Goal: Information Seeking & Learning: Learn about a topic

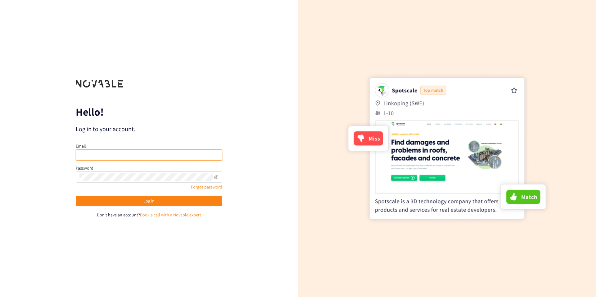
click at [110, 156] on input "email" at bounding box center [149, 155] width 147 height 11
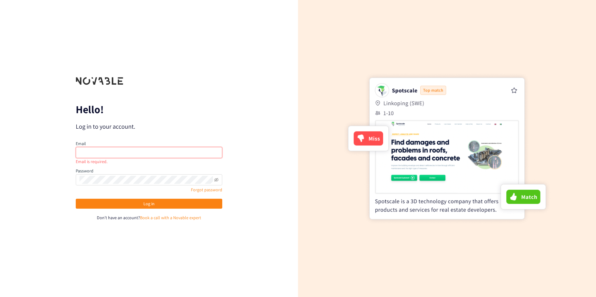
type input "[PERSON_NAME][EMAIL_ADDRESS][PERSON_NAME][DOMAIN_NAME]"
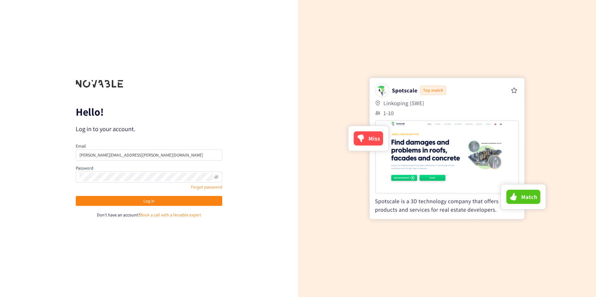
click at [192, 116] on p "Hello!" at bounding box center [149, 112] width 147 height 10
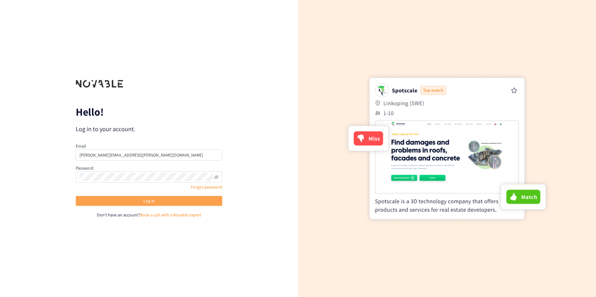
click at [181, 201] on button "Log in" at bounding box center [149, 201] width 147 height 10
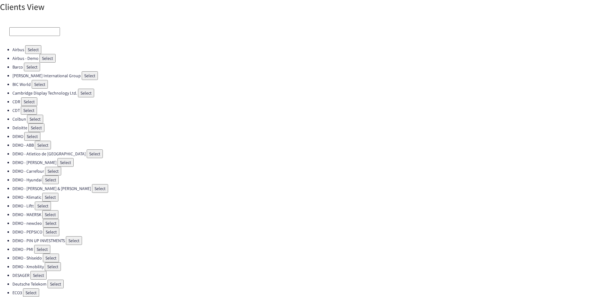
click at [28, 31] on input at bounding box center [34, 31] width 51 height 9
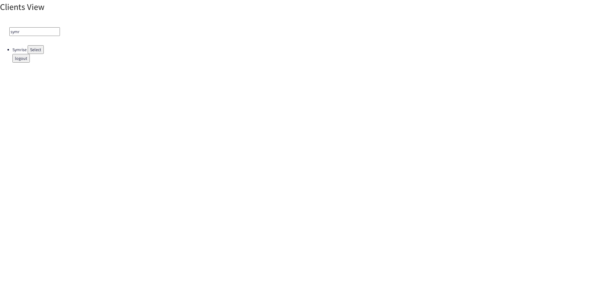
type input "symr"
click at [36, 50] on button "Select" at bounding box center [36, 49] width 16 height 9
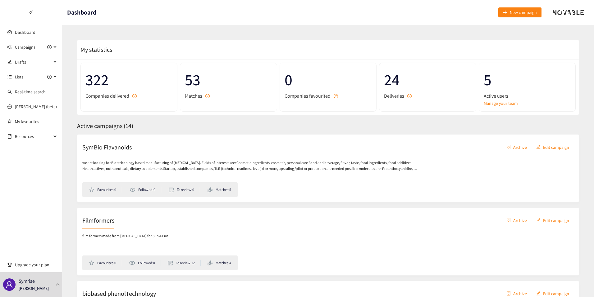
click at [153, 158] on div "we are looking for Biotechnology based manufacturing of [MEDICAL_DATA]. Fields …" at bounding box center [327, 176] width 491 height 42
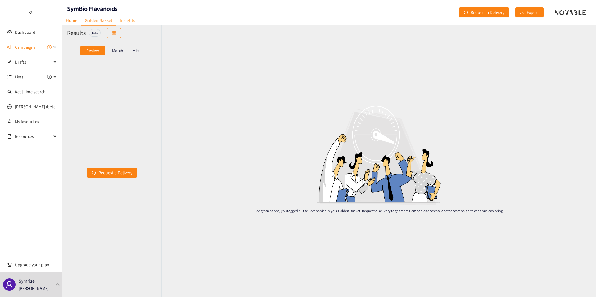
click at [126, 23] on link "Insights" at bounding box center [127, 21] width 23 height 10
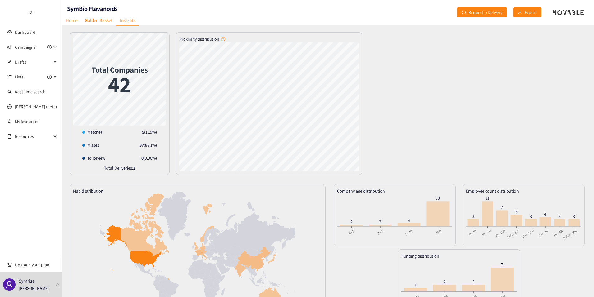
click at [71, 20] on link "Home" at bounding box center [71, 21] width 19 height 10
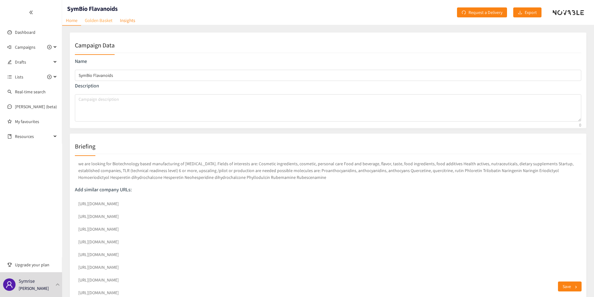
click at [109, 17] on link "Golden Basket" at bounding box center [98, 21] width 35 height 10
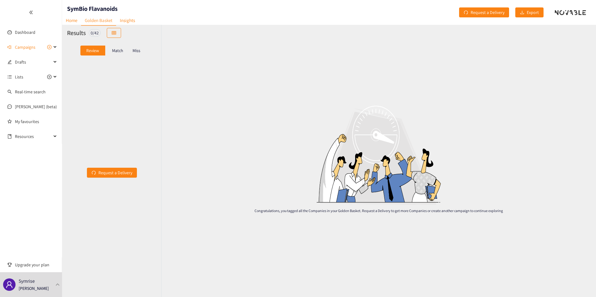
click at [112, 52] on p "Match" at bounding box center [117, 50] width 11 height 5
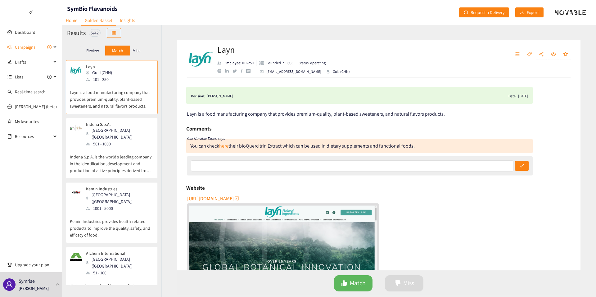
click at [124, 134] on div "Indena S.p.A. [GEOGRAPHIC_DATA] (ITA) 501 - 1000" at bounding box center [112, 134] width 84 height 25
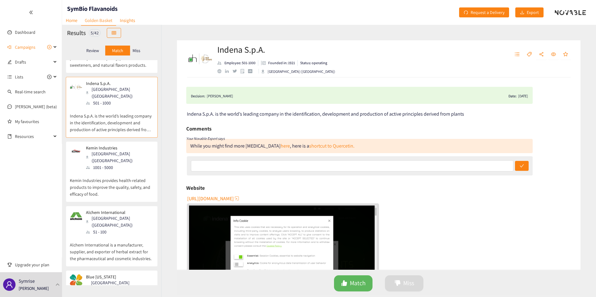
click at [124, 142] on div "Kemin Industries [GEOGRAPHIC_DATA] ([GEOGRAPHIC_DATA]) 1001 - 5000 Kemin Indust…" at bounding box center [112, 172] width 92 height 61
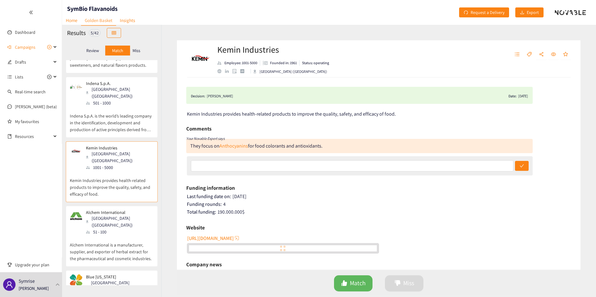
scroll to position [63, 0]
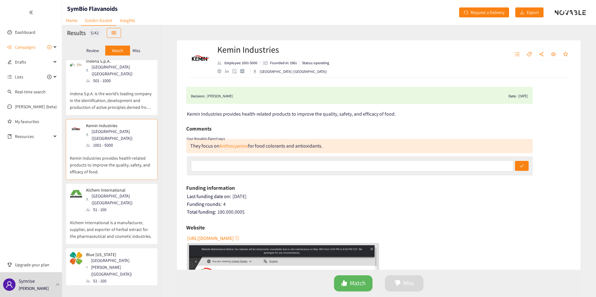
click at [124, 134] on div "Kemin Industries [GEOGRAPHIC_DATA] ([GEOGRAPHIC_DATA]) 1001 - 5000" at bounding box center [112, 135] width 84 height 25
click at [125, 161] on p "Kemin Industries provides health-related products to improve the quality, safet…" at bounding box center [112, 162] width 84 height 27
click at [127, 213] on p "Alchem International is a manufacturer, supplier, and exporter of herbal extrac…" at bounding box center [112, 226] width 84 height 27
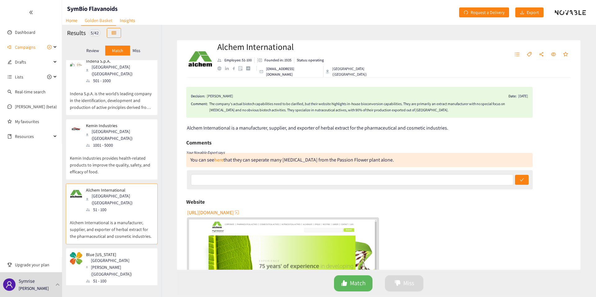
click at [228, 108] on div "The company's actual biotech capabilities need to be clarified, but their websi…" at bounding box center [368, 107] width 319 height 12
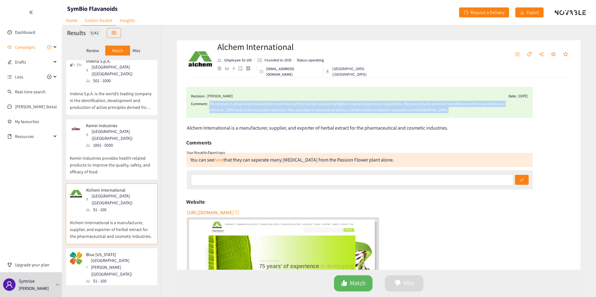
click at [228, 108] on div "The company's actual biotech capabilities need to be clarified, but their websi…" at bounding box center [368, 107] width 319 height 12
copy div "The company's actual biotech capabilities need to be clarified, but their websi…"
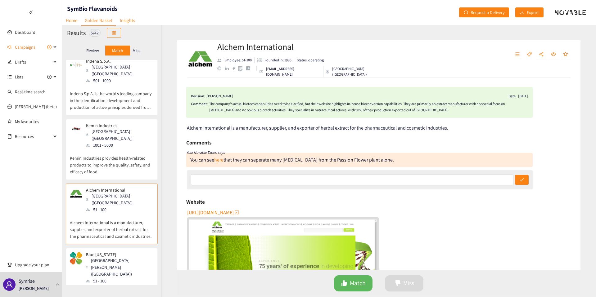
click at [111, 285] on p "Blue [US_STATE] produces and delivers specialty ingredients, flavors, fragrance…" at bounding box center [112, 298] width 84 height 27
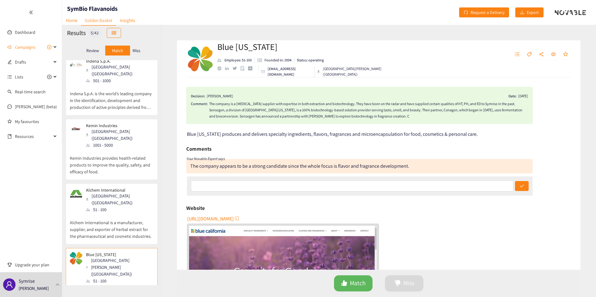
click at [239, 116] on div "The company is a [MEDICAL_DATA] supplier with expertise in both extraction and …" at bounding box center [368, 110] width 319 height 19
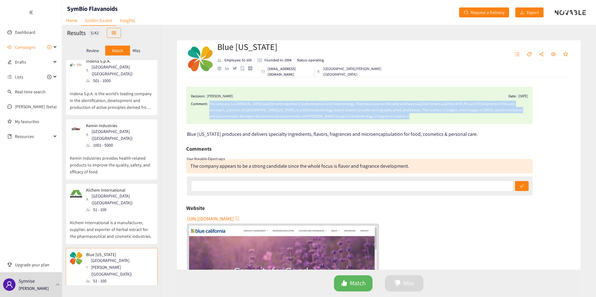
click at [239, 116] on div "The company is a [MEDICAL_DATA] supplier with expertise in both extraction and …" at bounding box center [368, 110] width 319 height 19
copy div "The company is a [MEDICAL_DATA] supplier with expertise in both extraction and …"
